Goal: Information Seeking & Learning: Learn about a topic

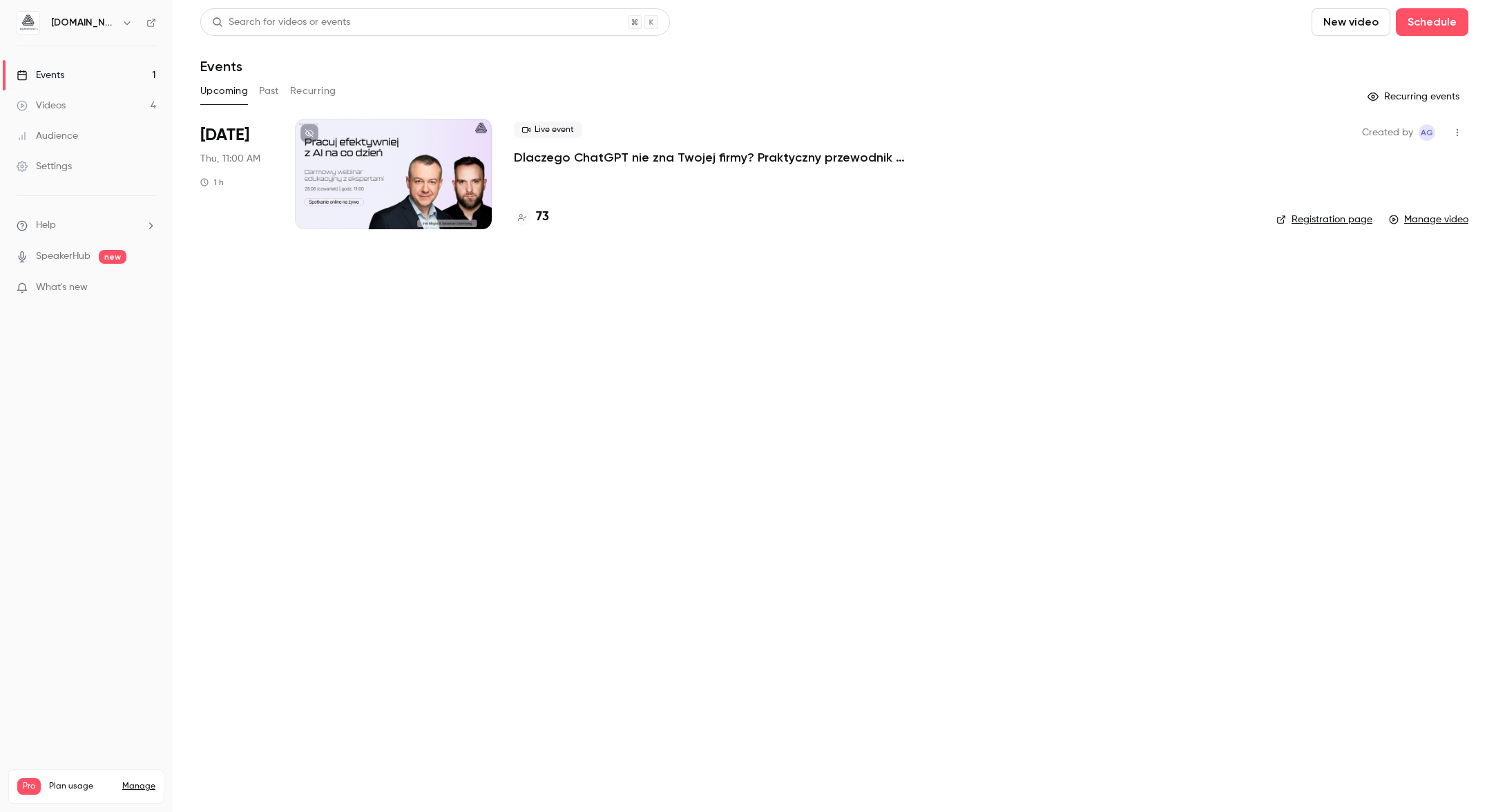
click at [104, 101] on link "Videos 4" at bounding box center [86, 105] width 173 height 30
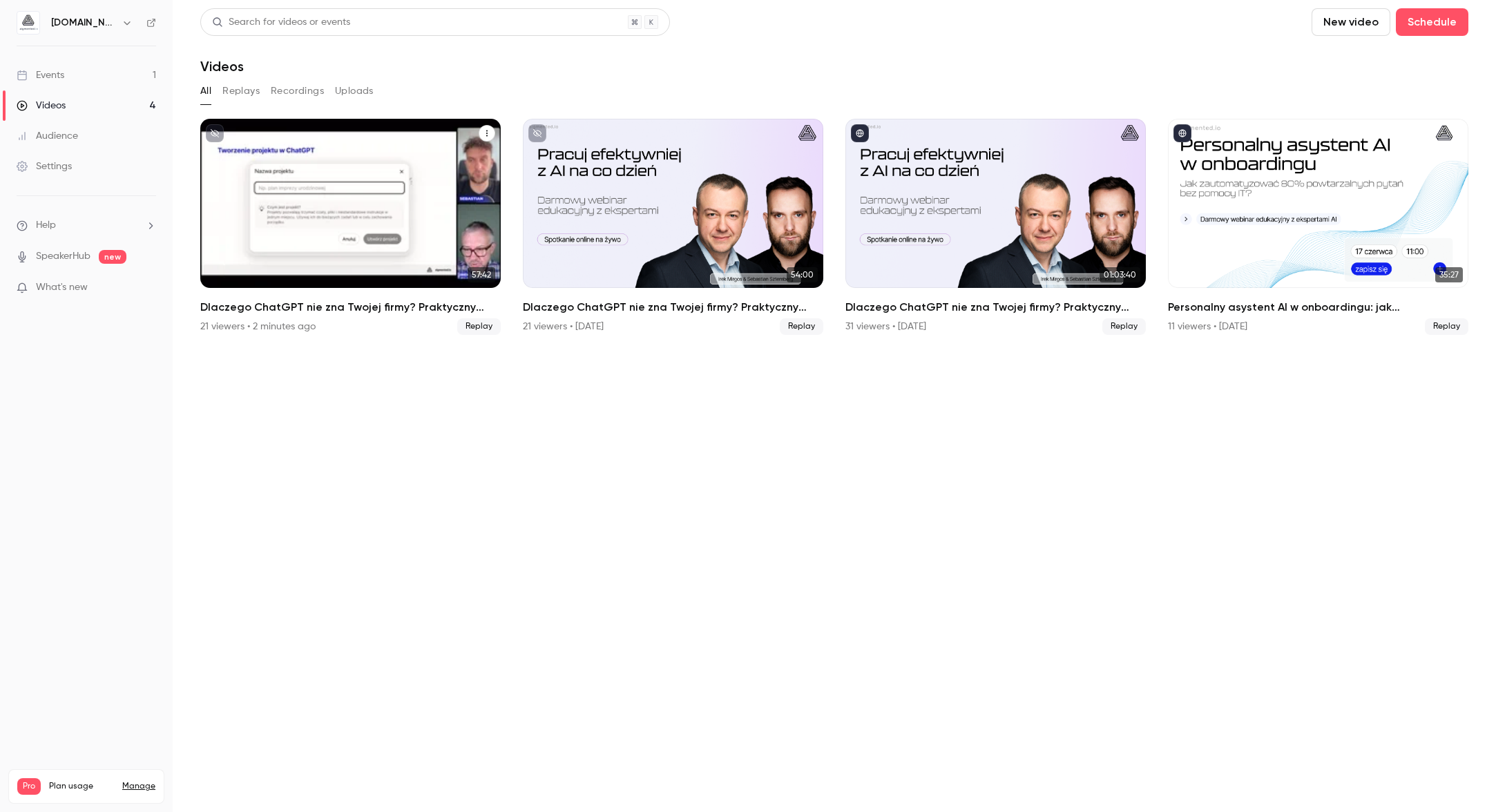
click at [331, 137] on div "Dlaczego ChatGPT nie zna Twojej firmy? Praktyczny przewodnik przygotowania wied…" at bounding box center [351, 204] width 300 height 169
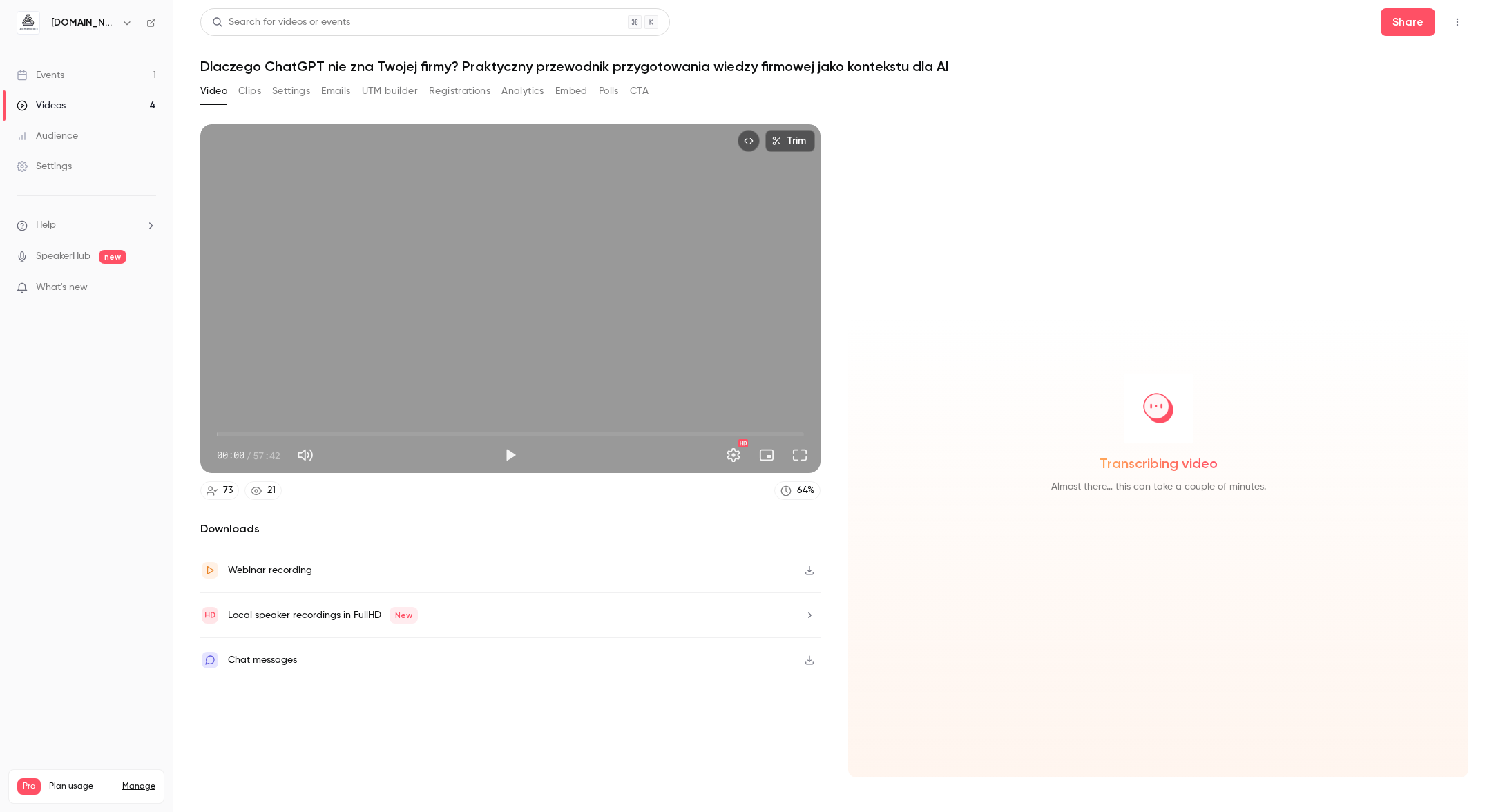
click at [538, 92] on button "Analytics" at bounding box center [523, 91] width 43 height 22
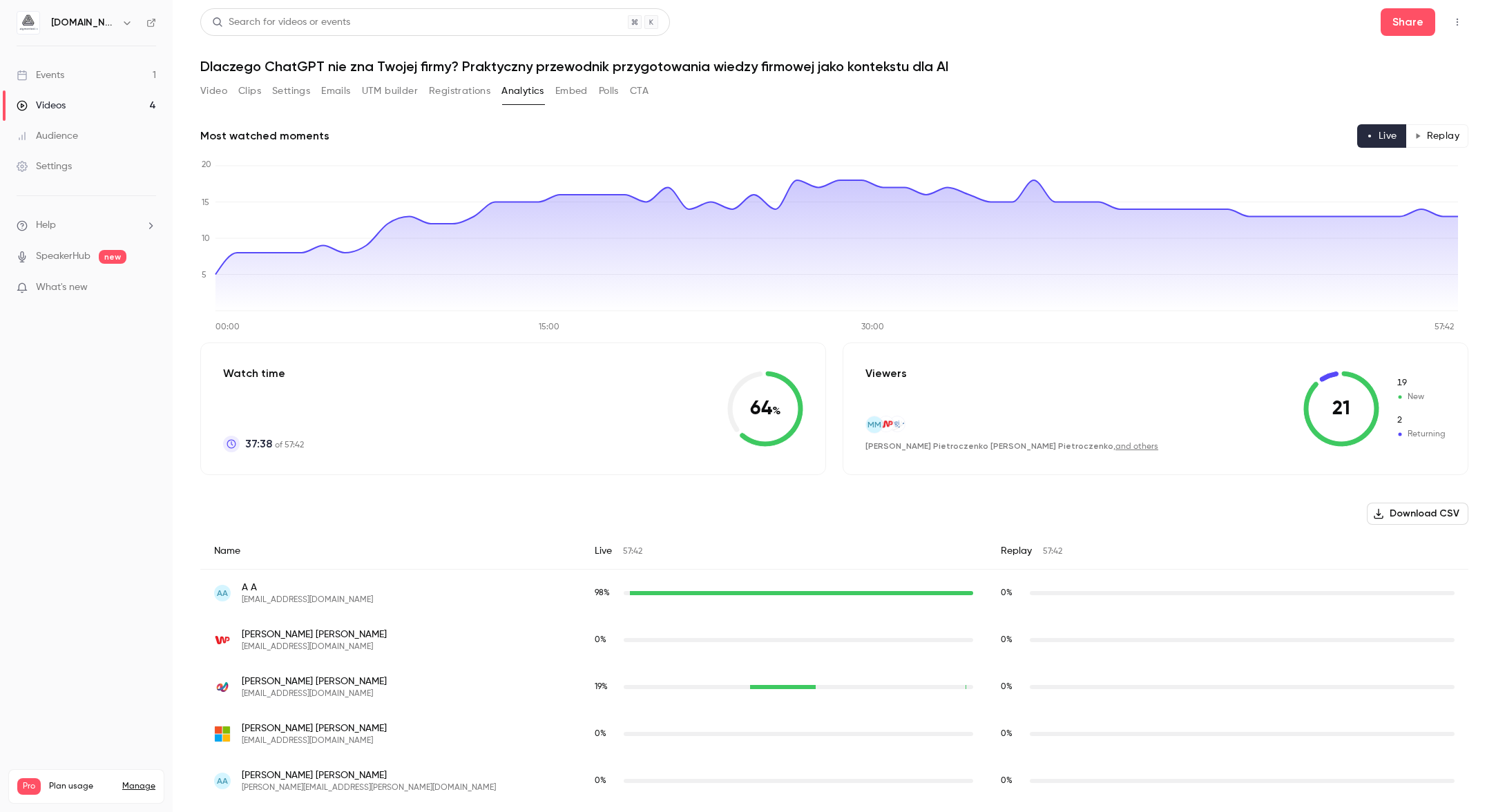
click at [1438, 137] on button "Replay" at bounding box center [1436, 136] width 63 height 23
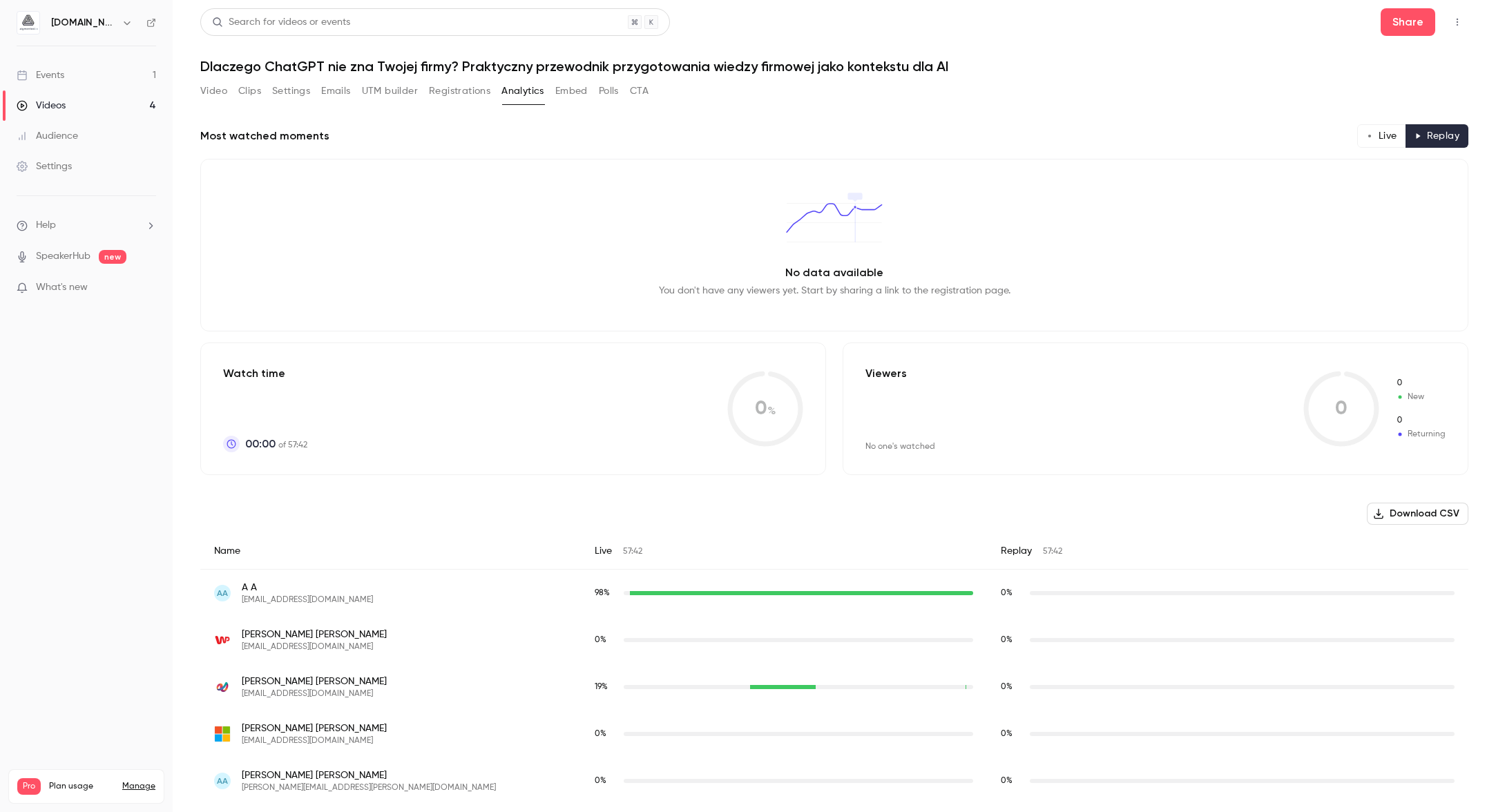
click at [1357, 141] on button "Live" at bounding box center [1381, 136] width 49 height 23
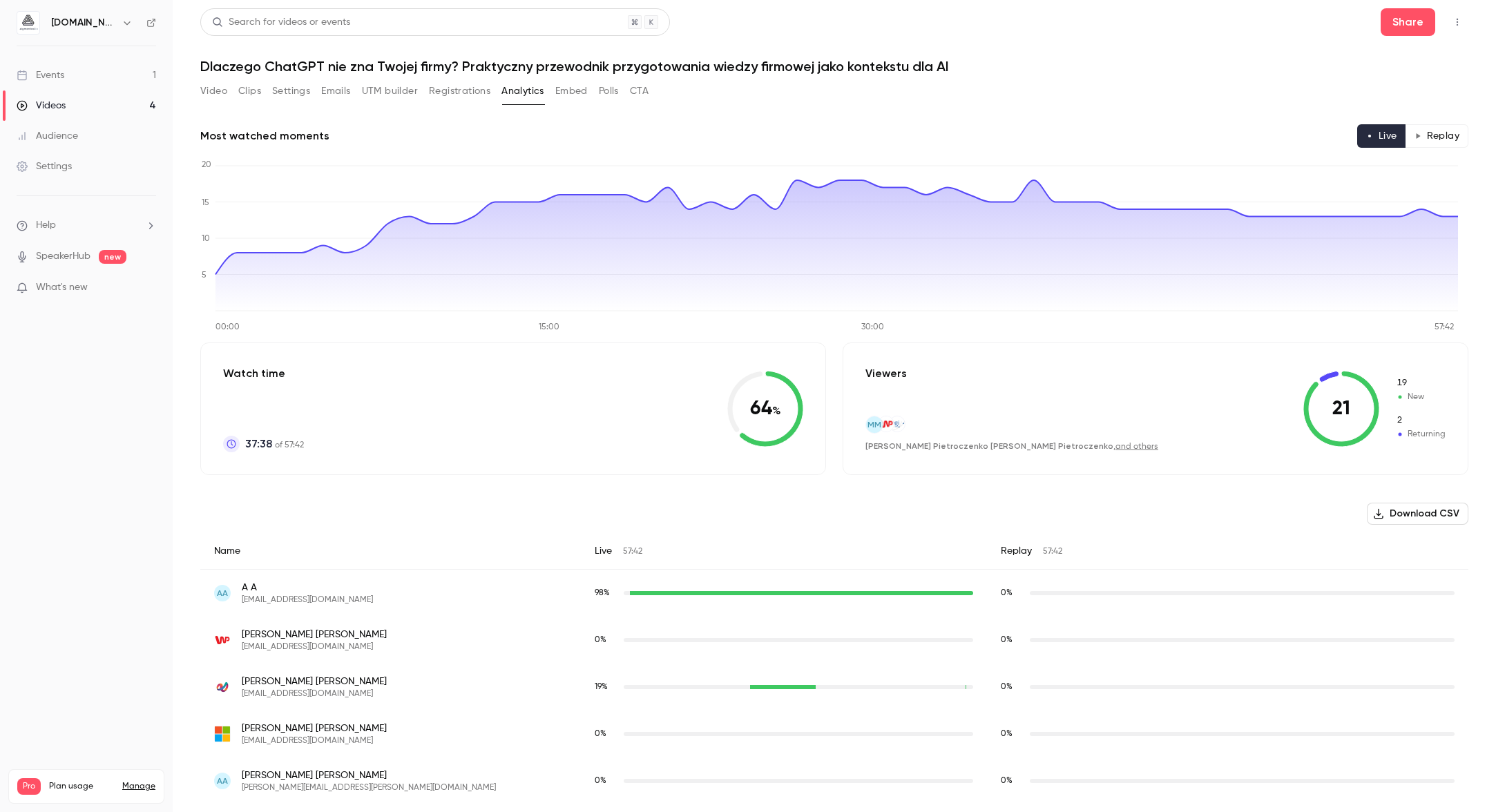
scroll to position [6, 0]
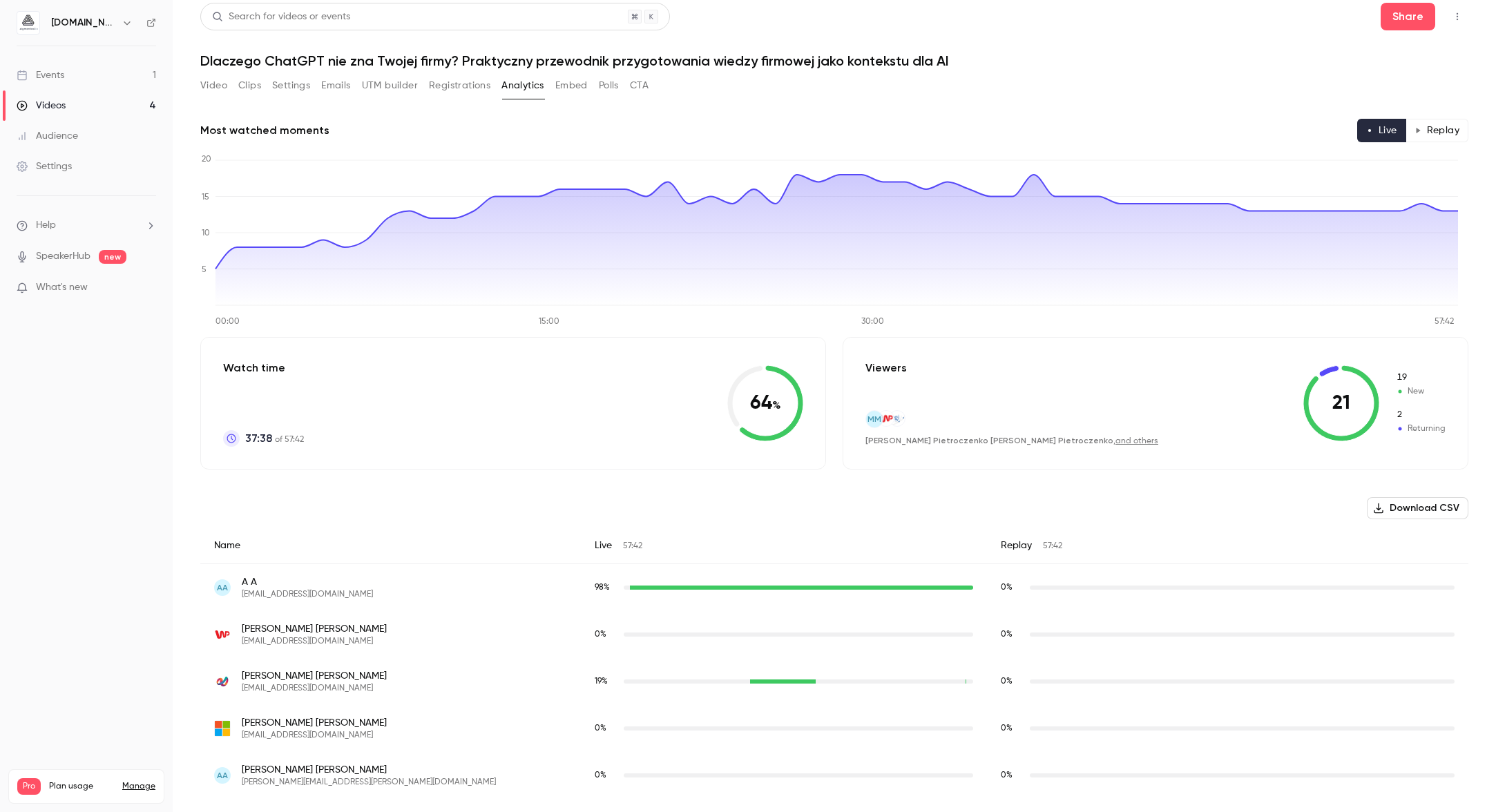
click at [1437, 135] on button "Replay" at bounding box center [1436, 130] width 63 height 23
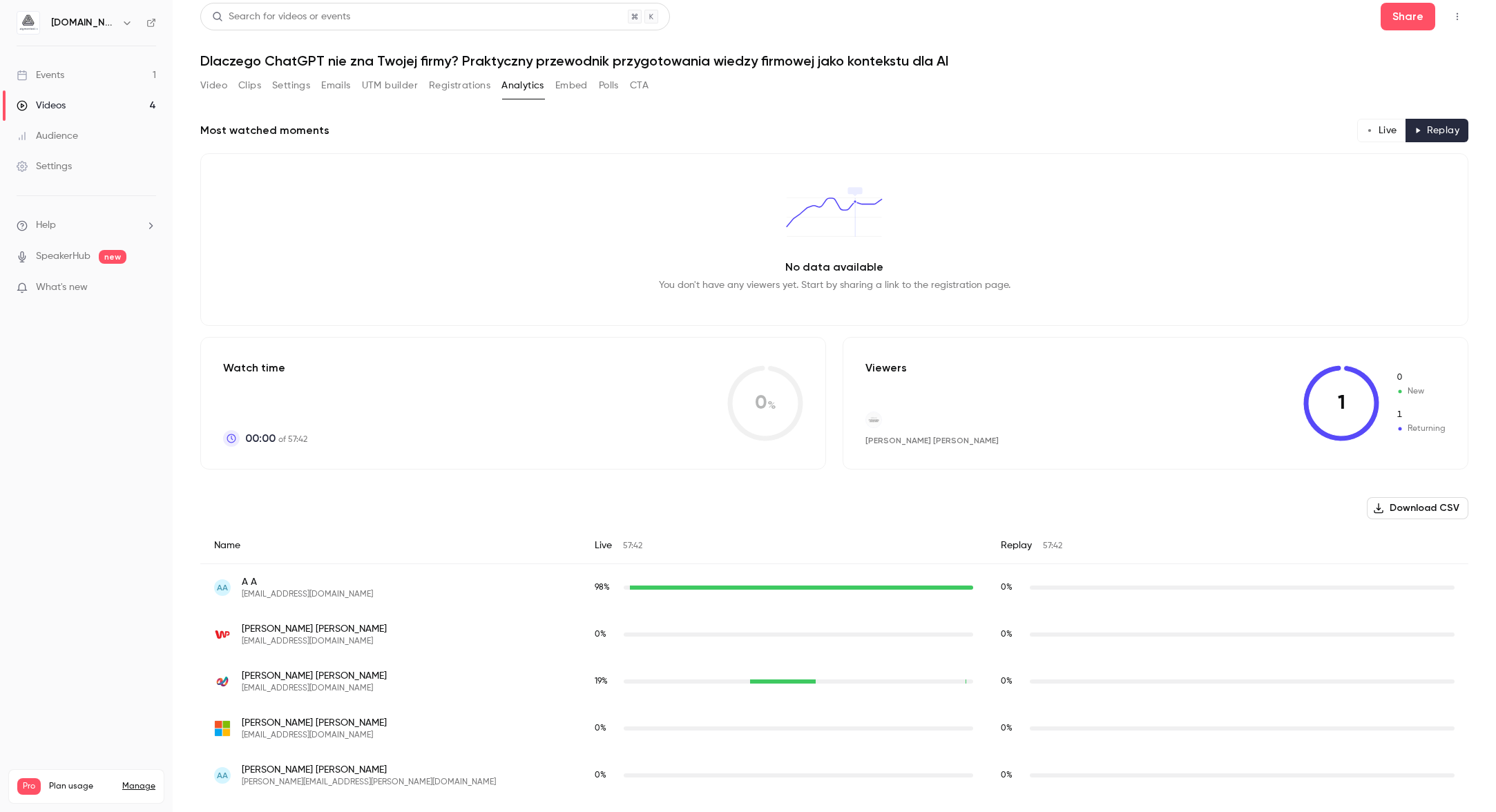
click at [1373, 133] on button "Live" at bounding box center [1381, 130] width 49 height 23
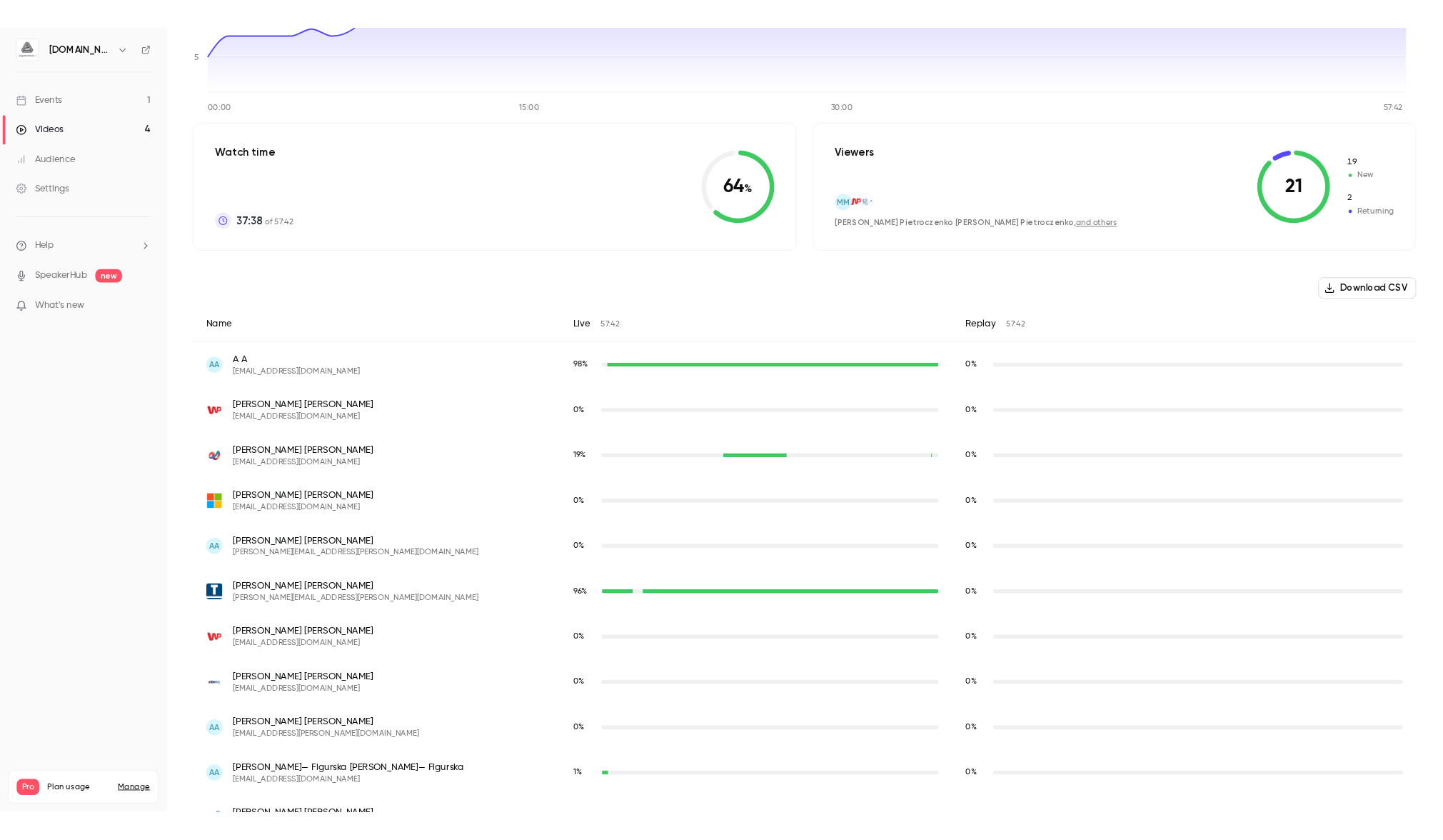
scroll to position [0, 0]
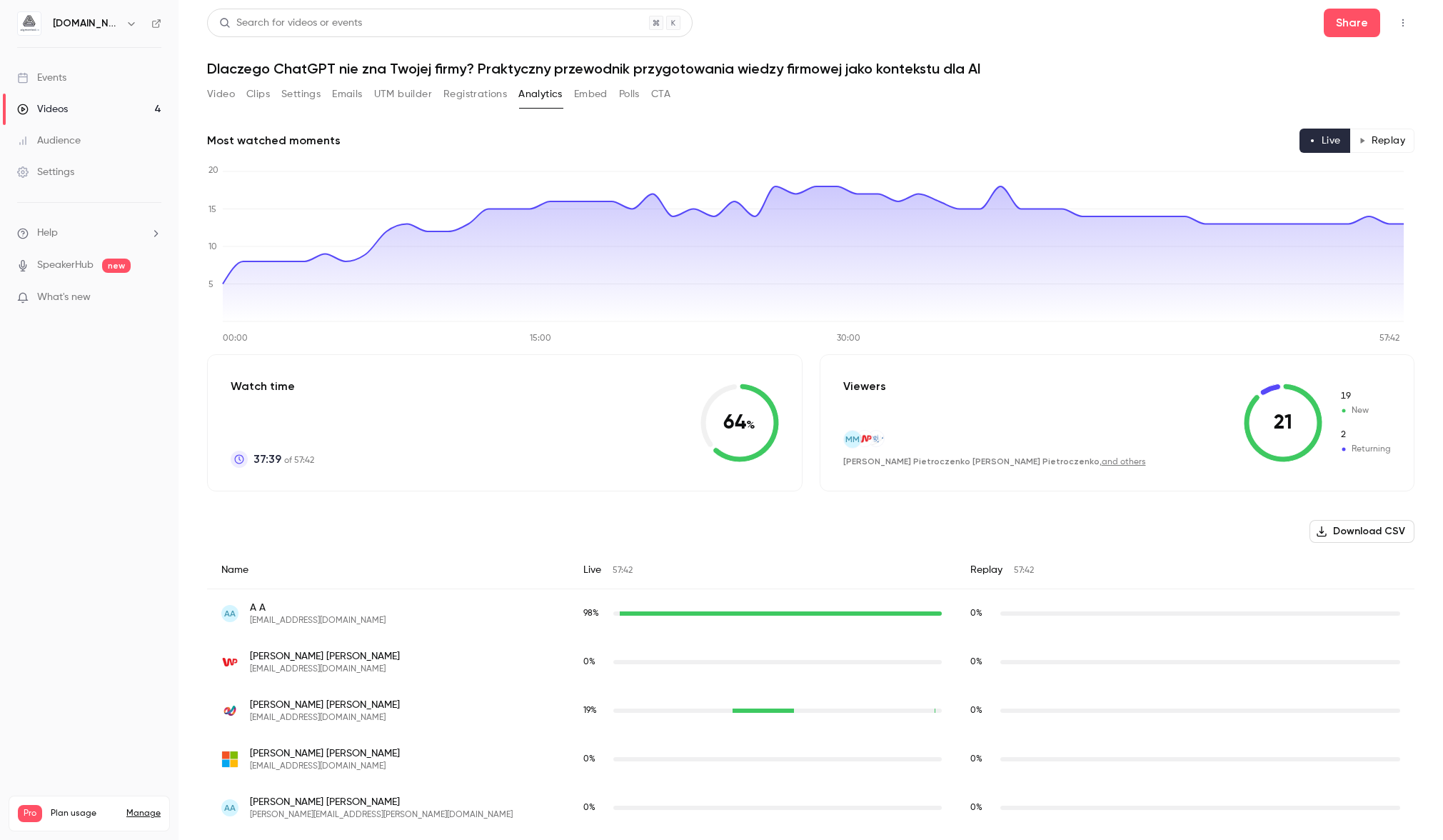
click at [1370, 138] on button "Replay" at bounding box center [1382, 140] width 65 height 24
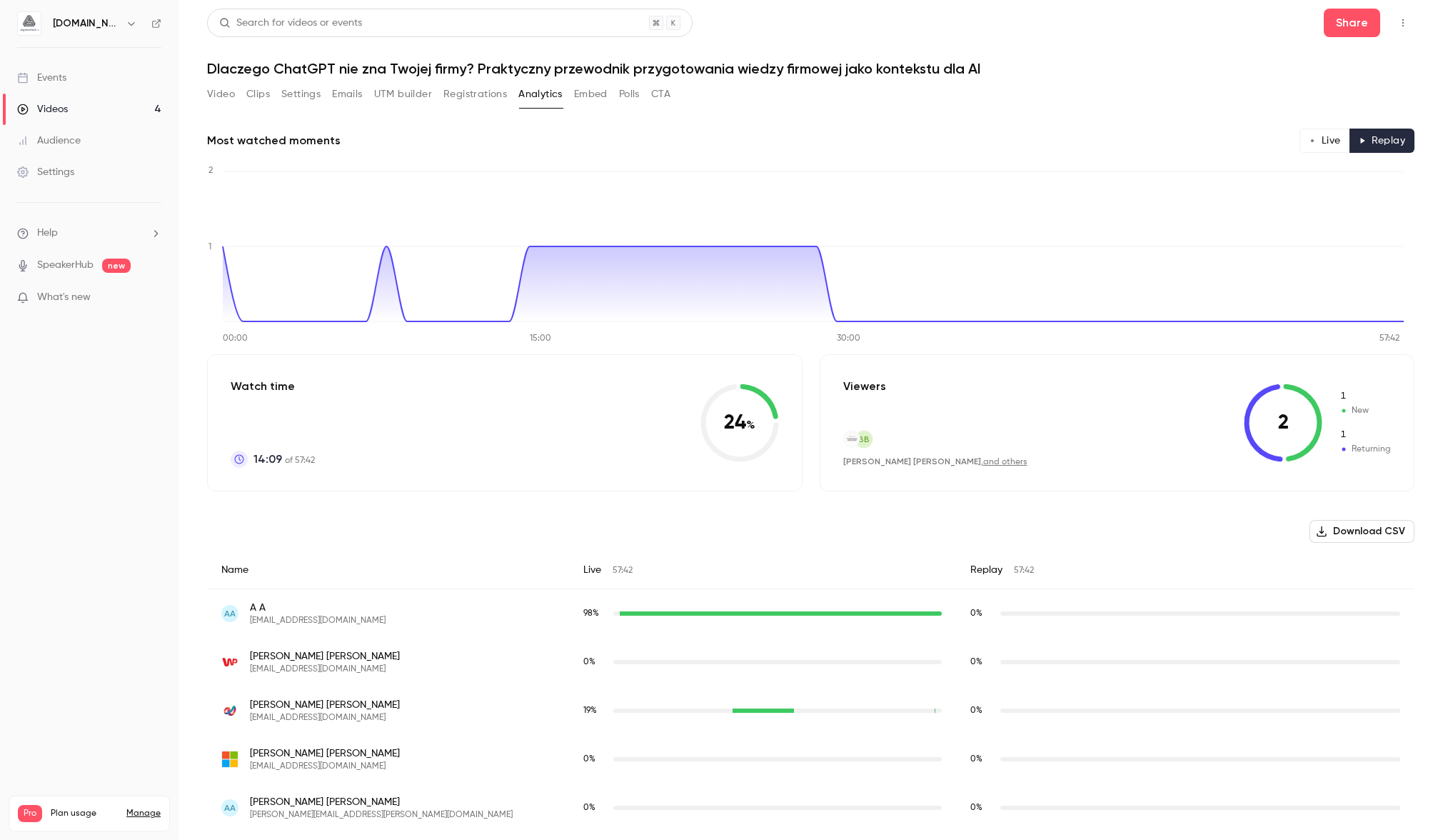
click at [1322, 133] on button "Live" at bounding box center [1325, 140] width 50 height 24
